Goal: Find contact information: Find contact information

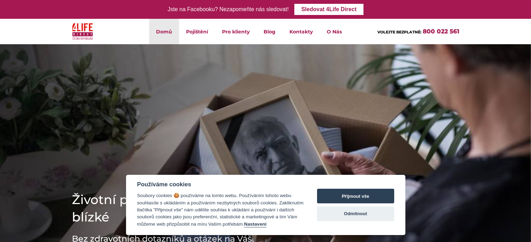
click at [0, 0] on link "Dokumenty" at bounding box center [0, 0] width 0 height 0
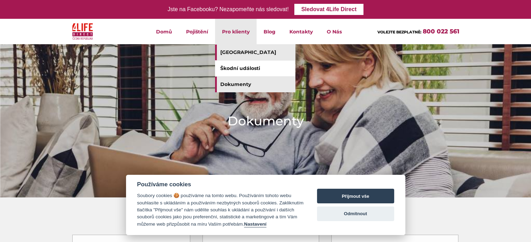
click at [243, 50] on link "[GEOGRAPHIC_DATA]" at bounding box center [255, 53] width 80 height 16
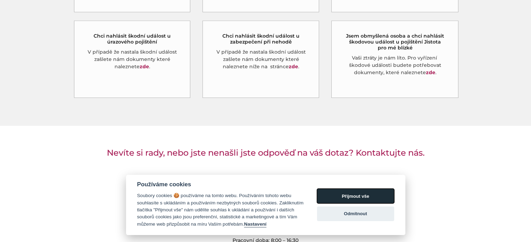
click at [370, 203] on button "Přijmout vše" at bounding box center [355, 196] width 77 height 15
checkbox input "true"
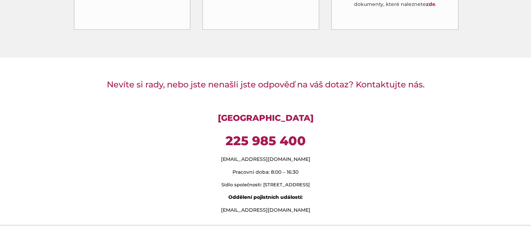
scroll to position [523, 0]
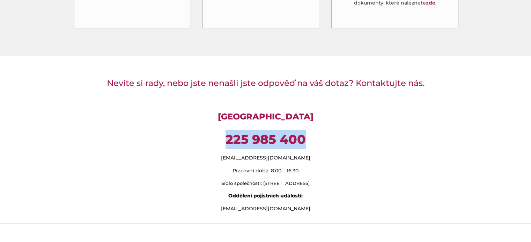
drag, startPoint x: 308, startPoint y: 131, endPoint x: 227, endPoint y: 132, distance: 80.9
click at [227, 132] on p "225 985 400" at bounding box center [265, 139] width 387 height 19
copy strong "225 985 400"
